Goal: Task Accomplishment & Management: Manage account settings

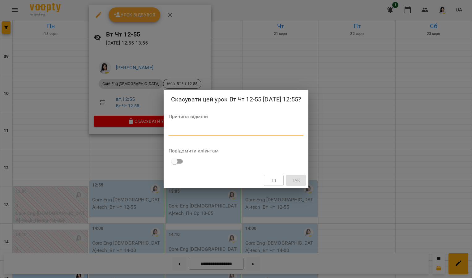
scroll to position [106, 0]
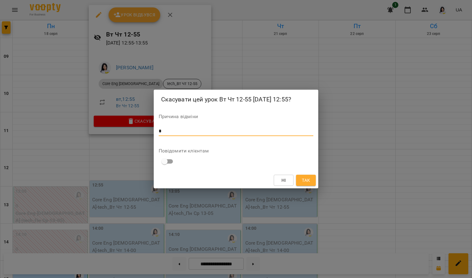
type textarea "*"
click at [305, 179] on span "Так" at bounding box center [306, 179] width 8 height 7
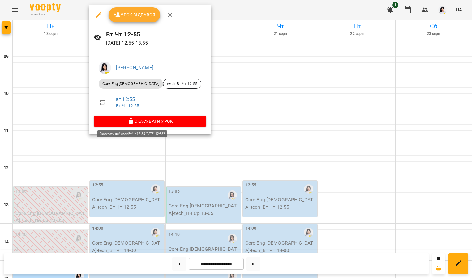
click at [129, 120] on span "Скасувати Урок" at bounding box center [150, 120] width 103 height 7
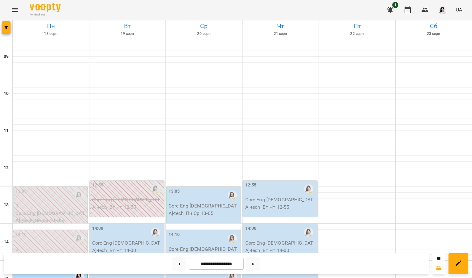
click at [119, 239] on p "Core Eng [DEMOGRAPHIC_DATA] - tech_Вт Чт 14-00" at bounding box center [127, 246] width 71 height 15
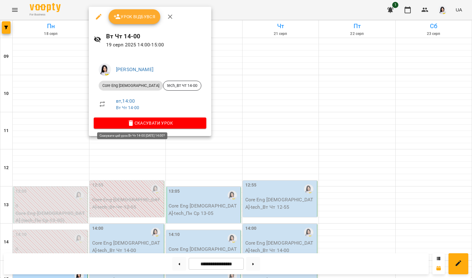
click at [123, 121] on span "Скасувати Урок" at bounding box center [150, 122] width 103 height 7
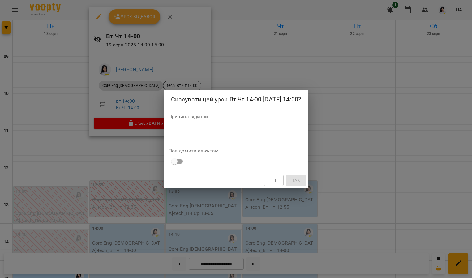
click at [168, 133] on textarea at bounding box center [235, 131] width 135 height 6
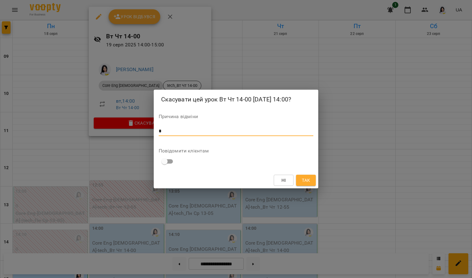
type textarea "*"
click at [308, 177] on span "Так" at bounding box center [306, 179] width 8 height 7
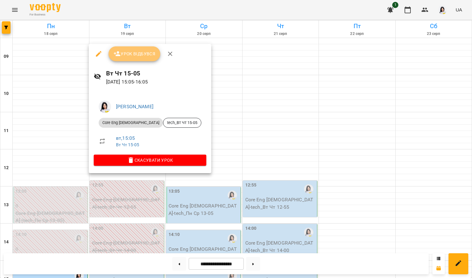
click at [128, 47] on button "Урок відбувся" at bounding box center [134, 53] width 52 height 15
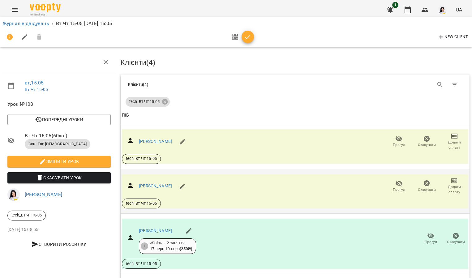
scroll to position [68, 0]
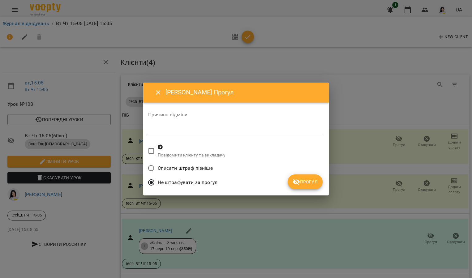
click at [303, 180] on span "Прогул" at bounding box center [304, 181] width 25 height 7
